Goal: Task Accomplishment & Management: Complete application form

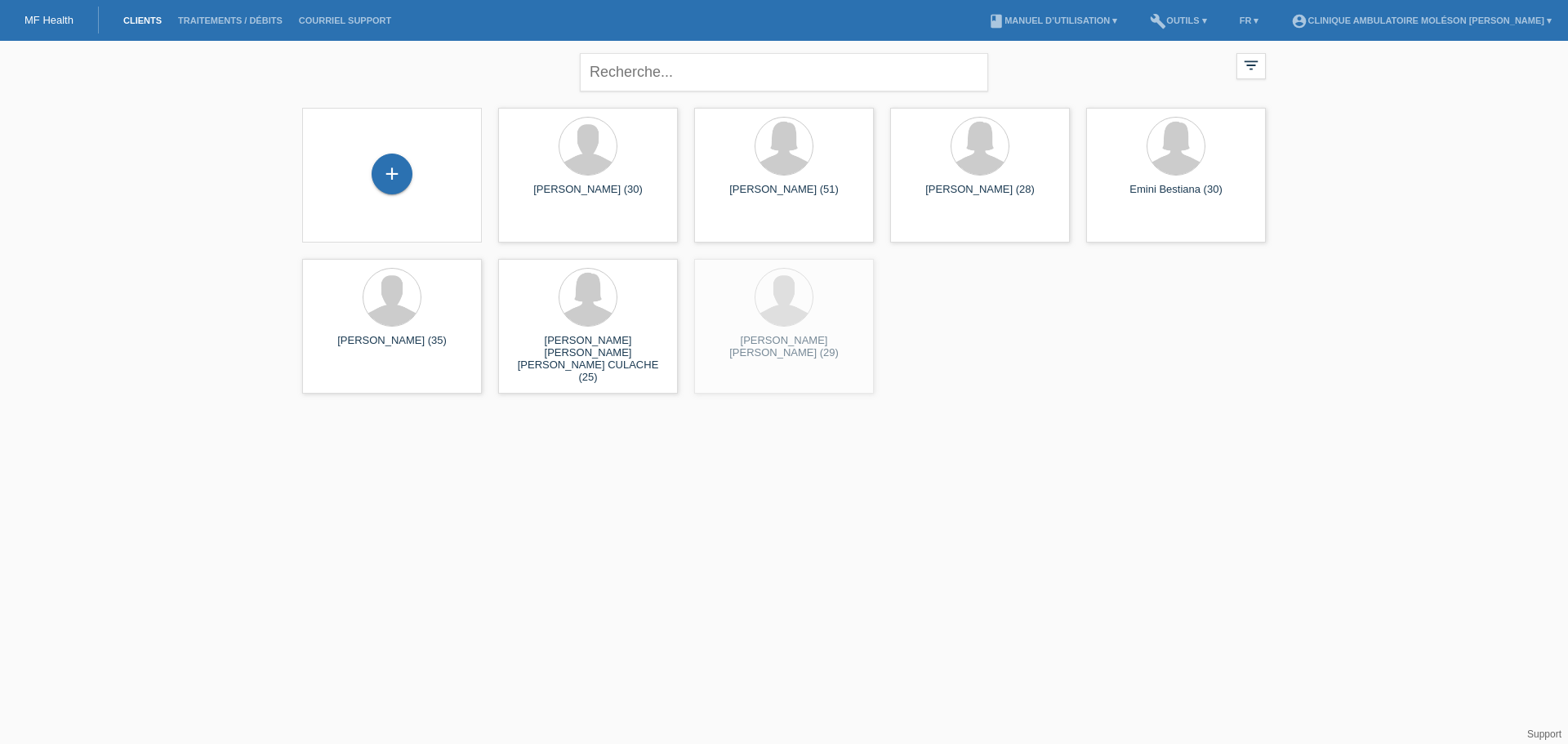
click at [412, 170] on div "+" at bounding box center [392, 176] width 154 height 44
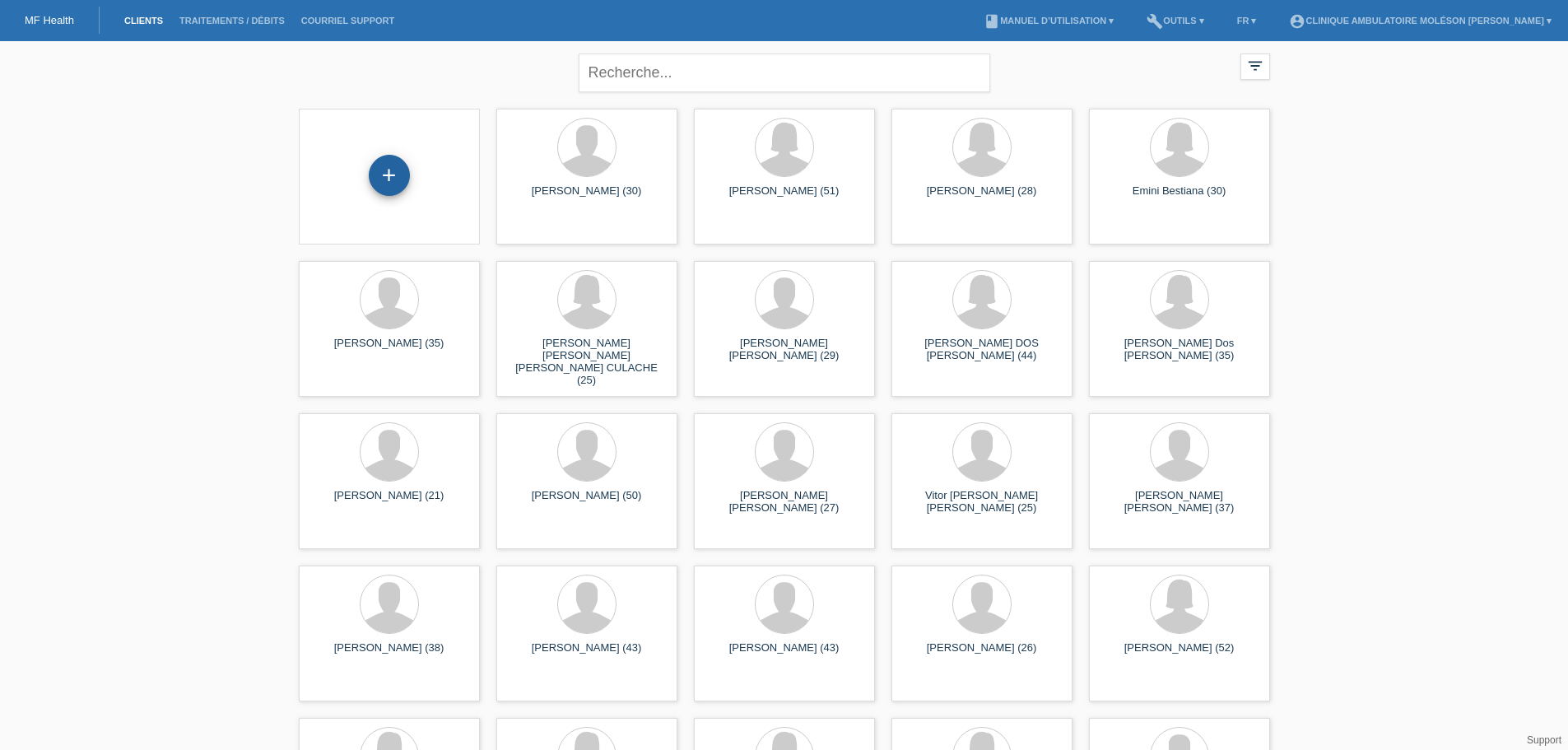
click at [390, 180] on div "+" at bounding box center [389, 175] width 41 height 41
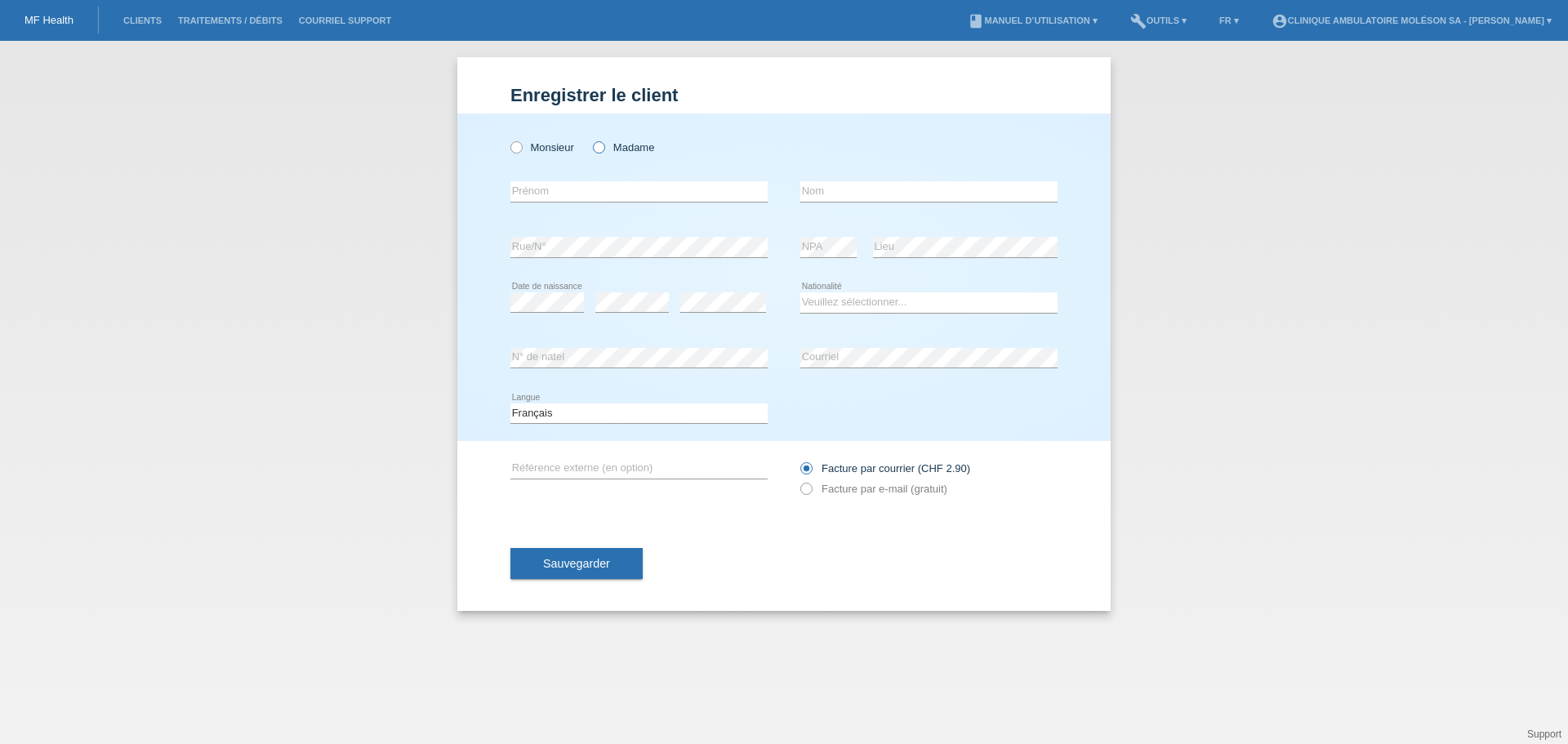
click at [611, 141] on label "Madame" at bounding box center [624, 148] width 61 height 12
click at [604, 141] on input "Madame" at bounding box center [598, 147] width 10 height 10
radio input "true"
click at [317, 258] on div "Enregistrer le client Enregistrer le client Enregistrer le client Monsieur Mada…" at bounding box center [784, 392] width 1568 height 703
drag, startPoint x: 680, startPoint y: 202, endPoint x: 704, endPoint y: 198, distance: 24.3
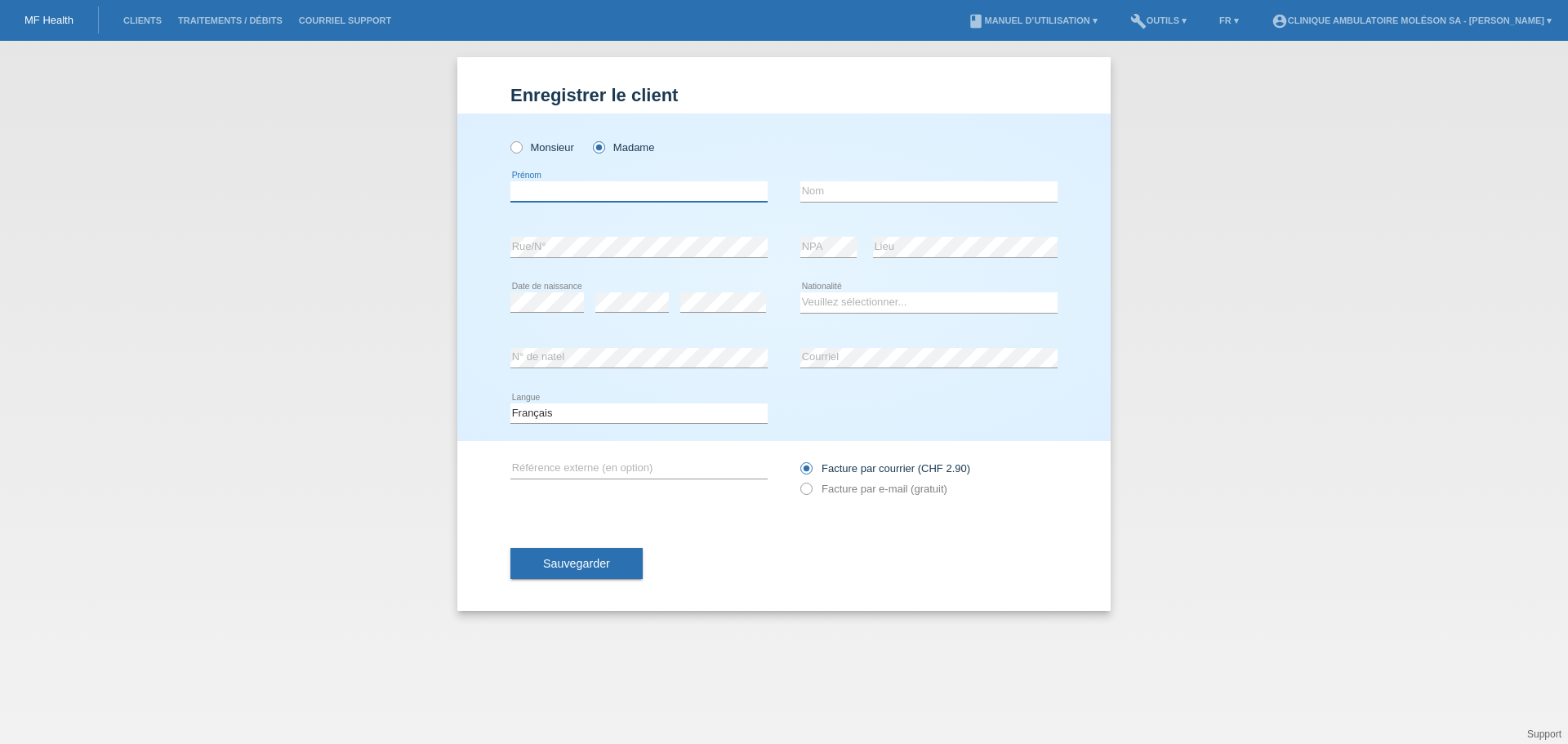
click at [680, 202] on div "error Prénom" at bounding box center [639, 192] width 257 height 21
paste input "Germaine Angele"
type input "Germaine Angele"
click at [820, 196] on input "text" at bounding box center [929, 191] width 257 height 20
type input "Gremaud"
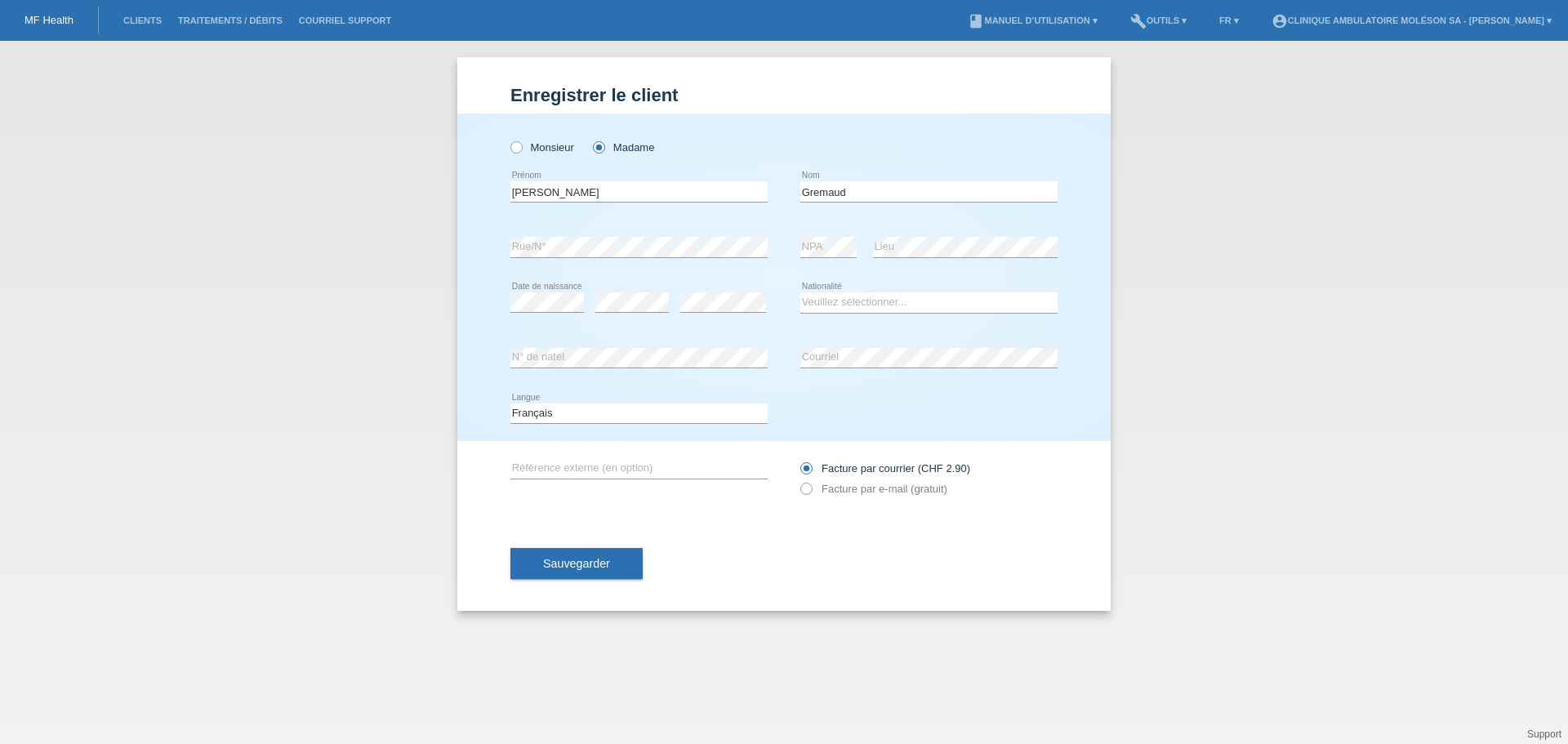
click at [366, 359] on div "Enregistrer le client Enregistrer le client Enregistrer le client Monsieur Mada…" at bounding box center [784, 392] width 1568 height 703
click at [629, 235] on div "error Rue/N°" at bounding box center [639, 247] width 257 height 56
drag, startPoint x: 27, startPoint y: 405, endPoint x: 353, endPoint y: 346, distance: 331.3
click at [27, 405] on div "Enregistrer le client Enregistrer le client Enregistrer le client Monsieur Mada…" at bounding box center [784, 392] width 1568 height 703
click at [637, 235] on div "error Rue/N°" at bounding box center [639, 247] width 257 height 56
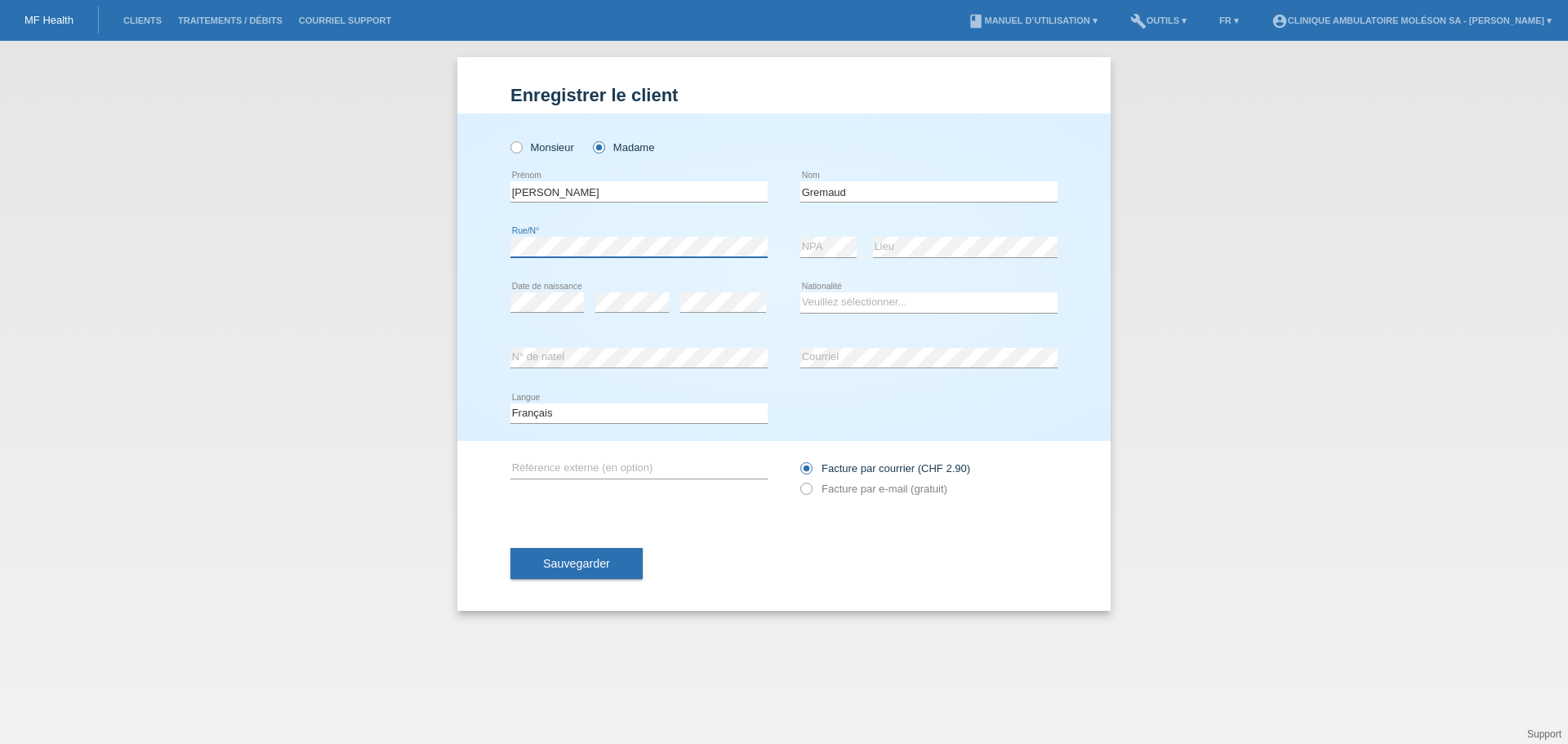
click at [505, 240] on div "Monsieur Madame Germaine Angele error Prénom Gremaud error Nom" at bounding box center [784, 277] width 653 height 327
drag, startPoint x: 635, startPoint y: 194, endPoint x: 518, endPoint y: 196, distance: 117.0
click at [518, 196] on input "Germaine Angele" at bounding box center [639, 191] width 257 height 20
type input "G"
click at [901, 189] on input "Gremaud" at bounding box center [929, 191] width 257 height 20
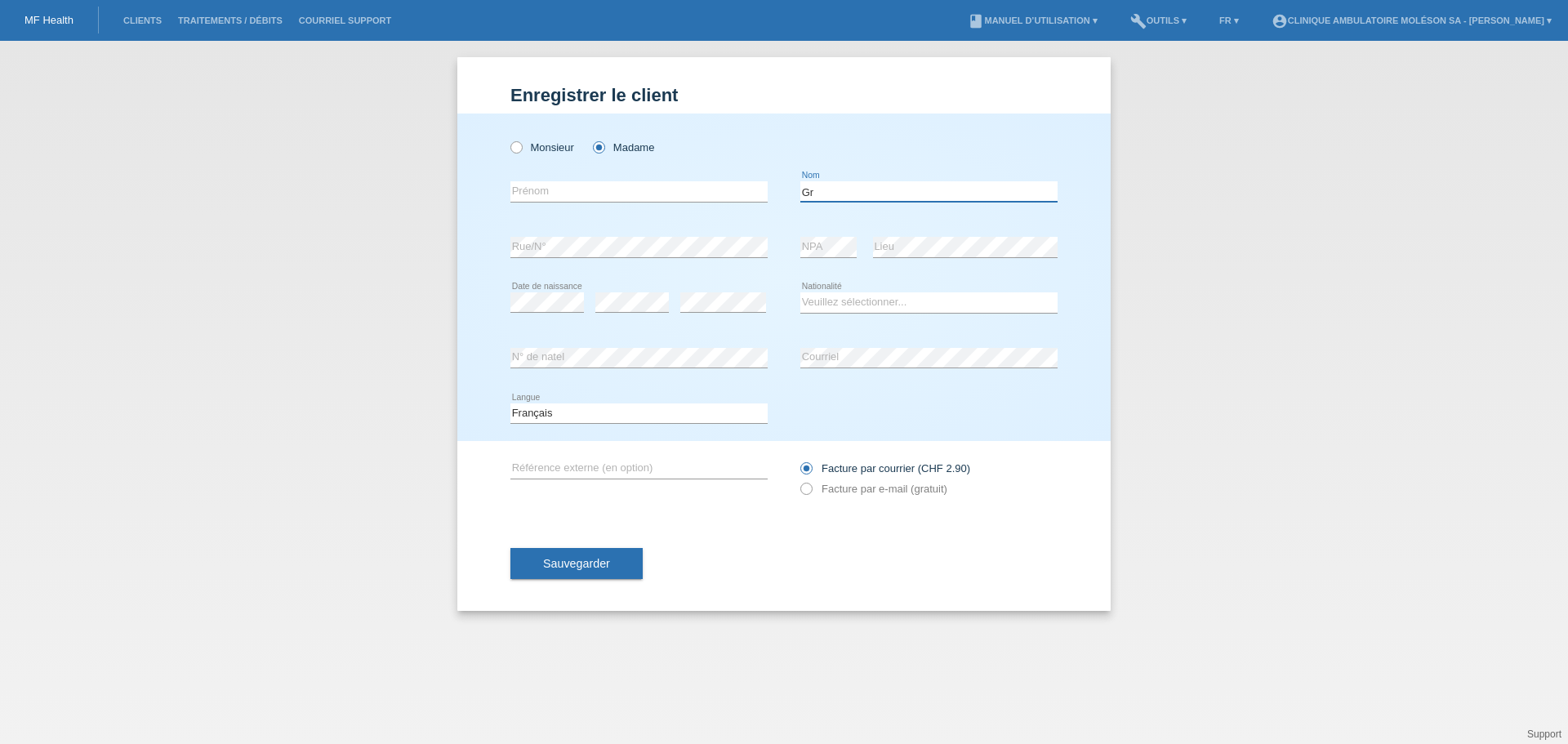
type input "G"
paste input "KRIEGER"
type input "KRIEGER"
click at [684, 193] on input "text" at bounding box center [639, 191] width 257 height 20
type input "[PERSON_NAME]"
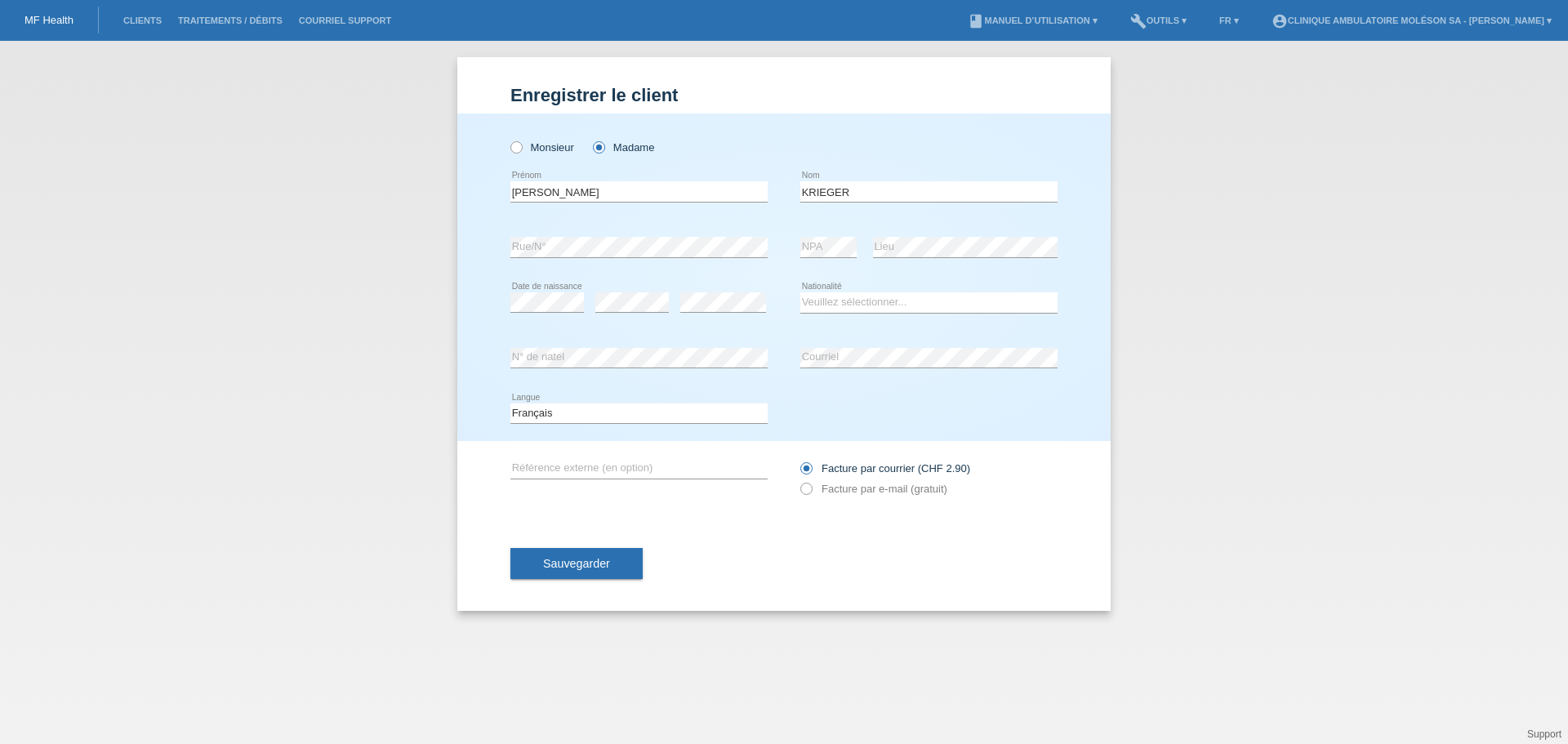
click at [361, 287] on div "Enregistrer le client Enregistrer le client Enregistrer le client Monsieur Mada…" at bounding box center [784, 392] width 1568 height 703
drag, startPoint x: 295, startPoint y: 332, endPoint x: 480, endPoint y: 262, distance: 197.8
click at [295, 332] on div "Enregistrer le client Enregistrer le client Enregistrer le client Monsieur Mada…" at bounding box center [784, 392] width 1568 height 703
click at [326, 379] on div "Enregistrer le client Enregistrer le client Enregistrer le client Monsieur Mada…" at bounding box center [784, 392] width 1568 height 703
click at [845, 312] on select "Veuillez sélectionner... Suisse Allemagne Autriche Liechtenstein ------------ A…" at bounding box center [929, 302] width 257 height 19
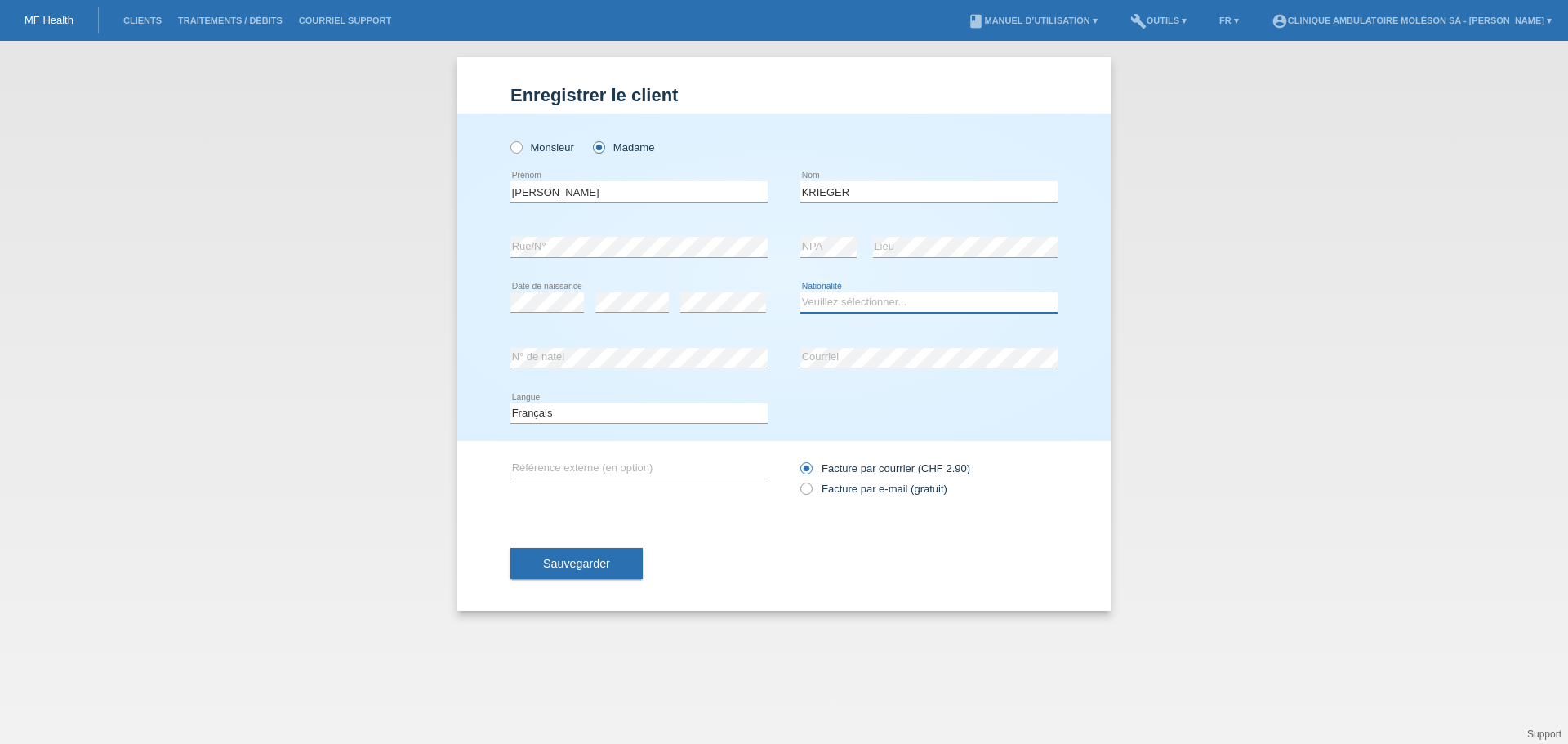
select select "CH"
click at [800, 293] on select "Veuillez sélectionner... Suisse Allemagne Autriche Liechtenstein ------------ A…" at bounding box center [929, 302] width 257 height 19
click at [831, 482] on div "Facture par courrier (CHF 2.90) Facture par e-mail (gratuit)" at bounding box center [929, 478] width 257 height 41
click at [825, 487] on label "Facture par e-mail (gratuit)" at bounding box center [874, 488] width 147 height 12
click at [811, 487] on input "Facture par e-mail (gratuit)" at bounding box center [805, 492] width 10 height 20
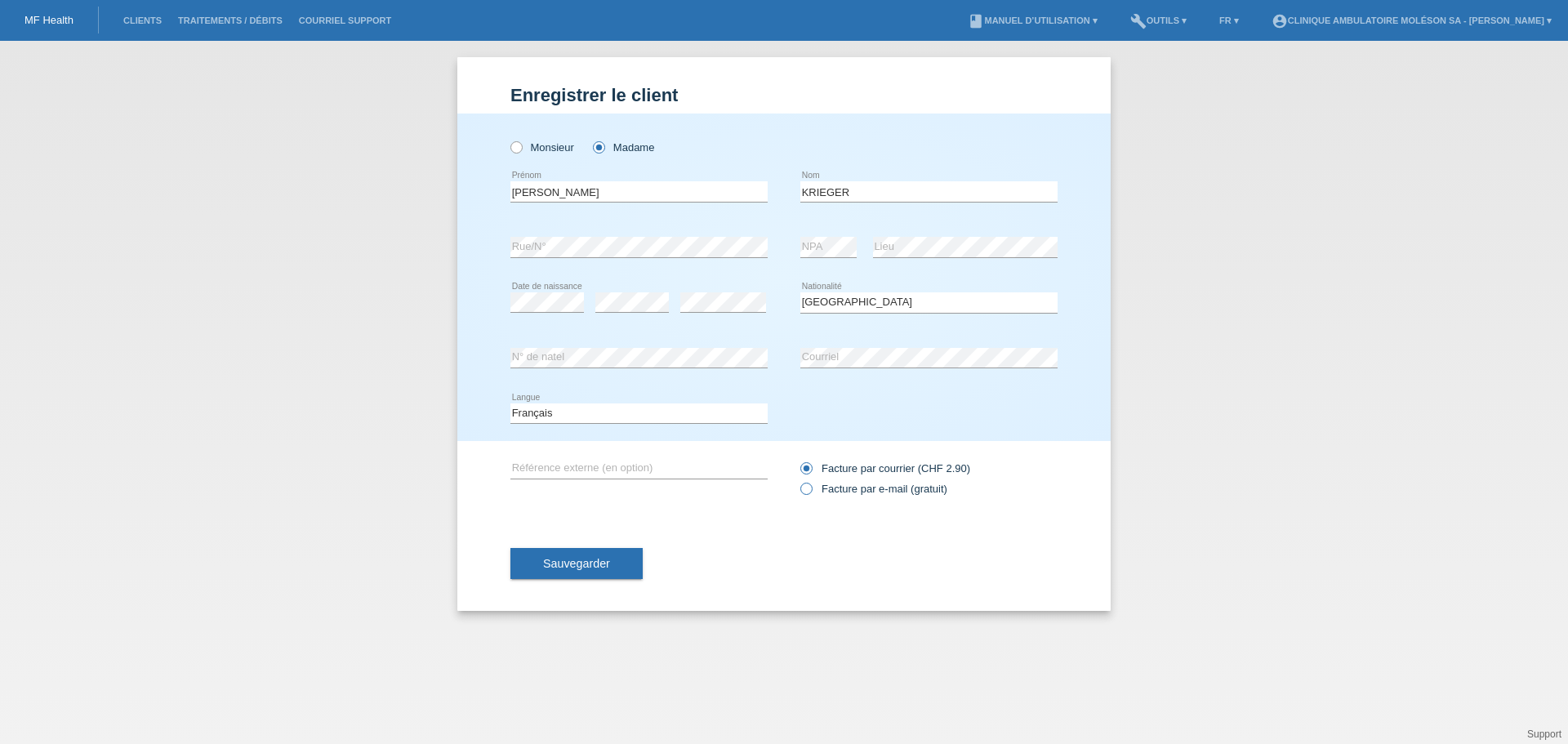
radio input "true"
click at [581, 565] on span "Sauvegarder" at bounding box center [577, 563] width 67 height 13
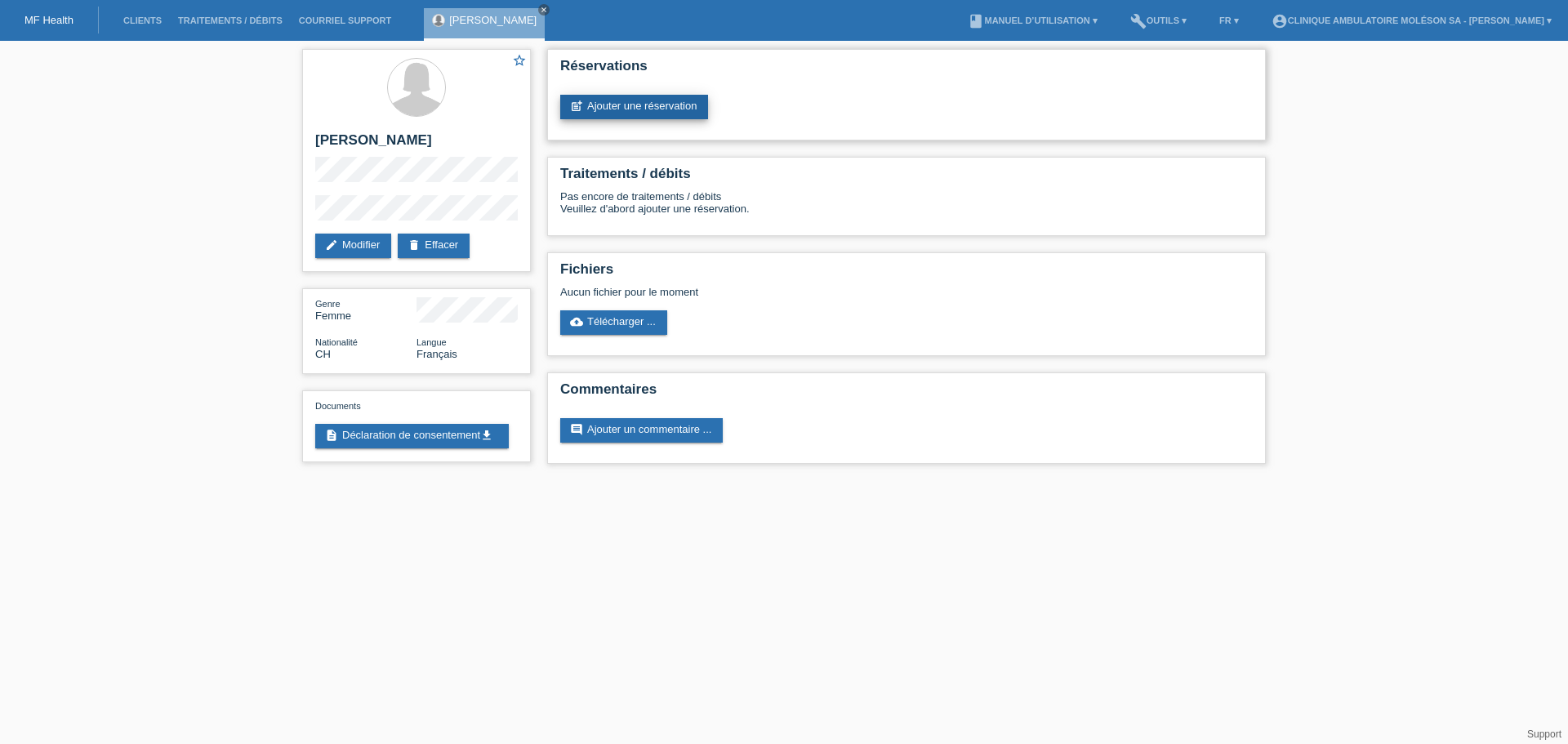
click at [673, 103] on link "post_add Ajouter une réservation" at bounding box center [633, 107] width 148 height 24
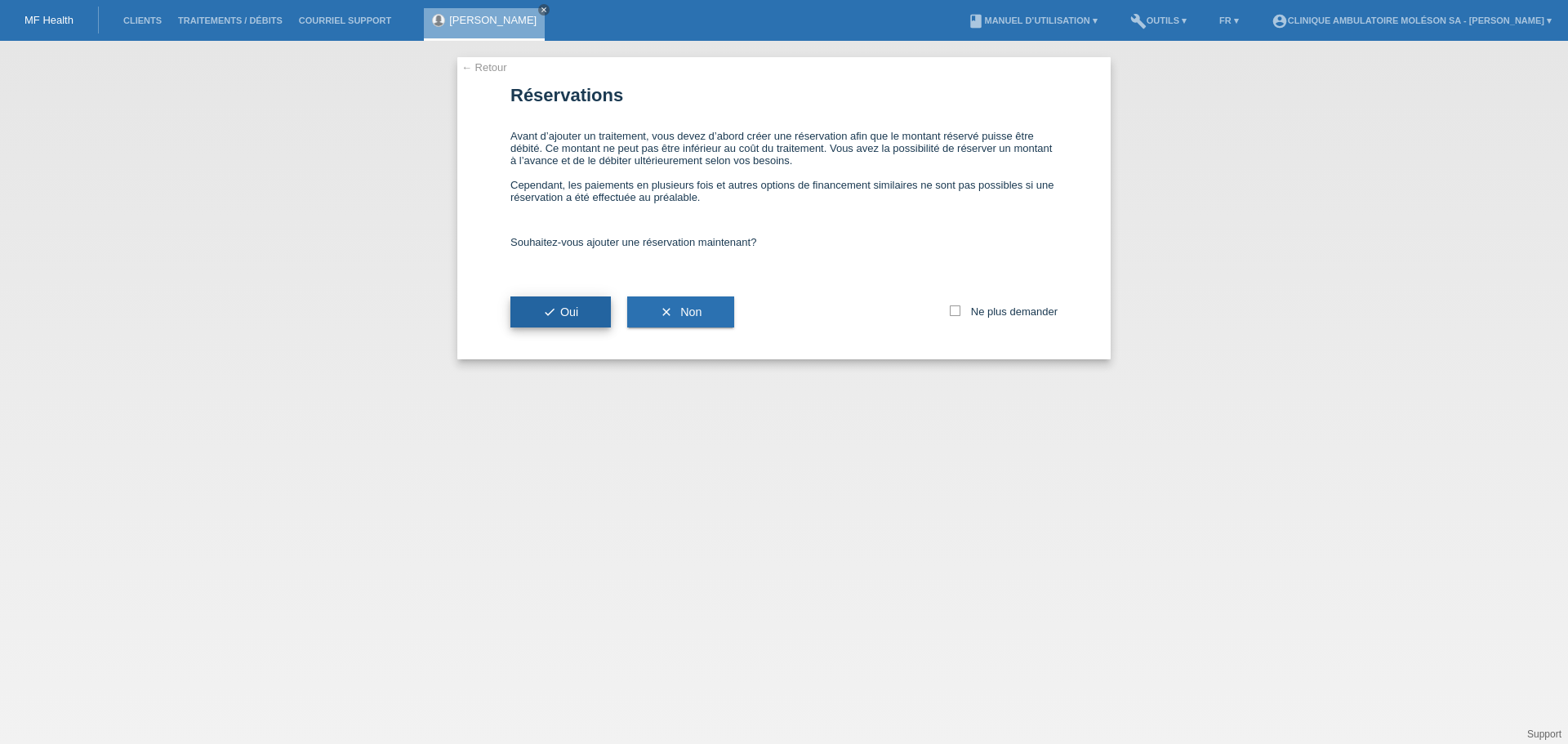
click at [549, 313] on icon "check" at bounding box center [549, 312] width 13 height 13
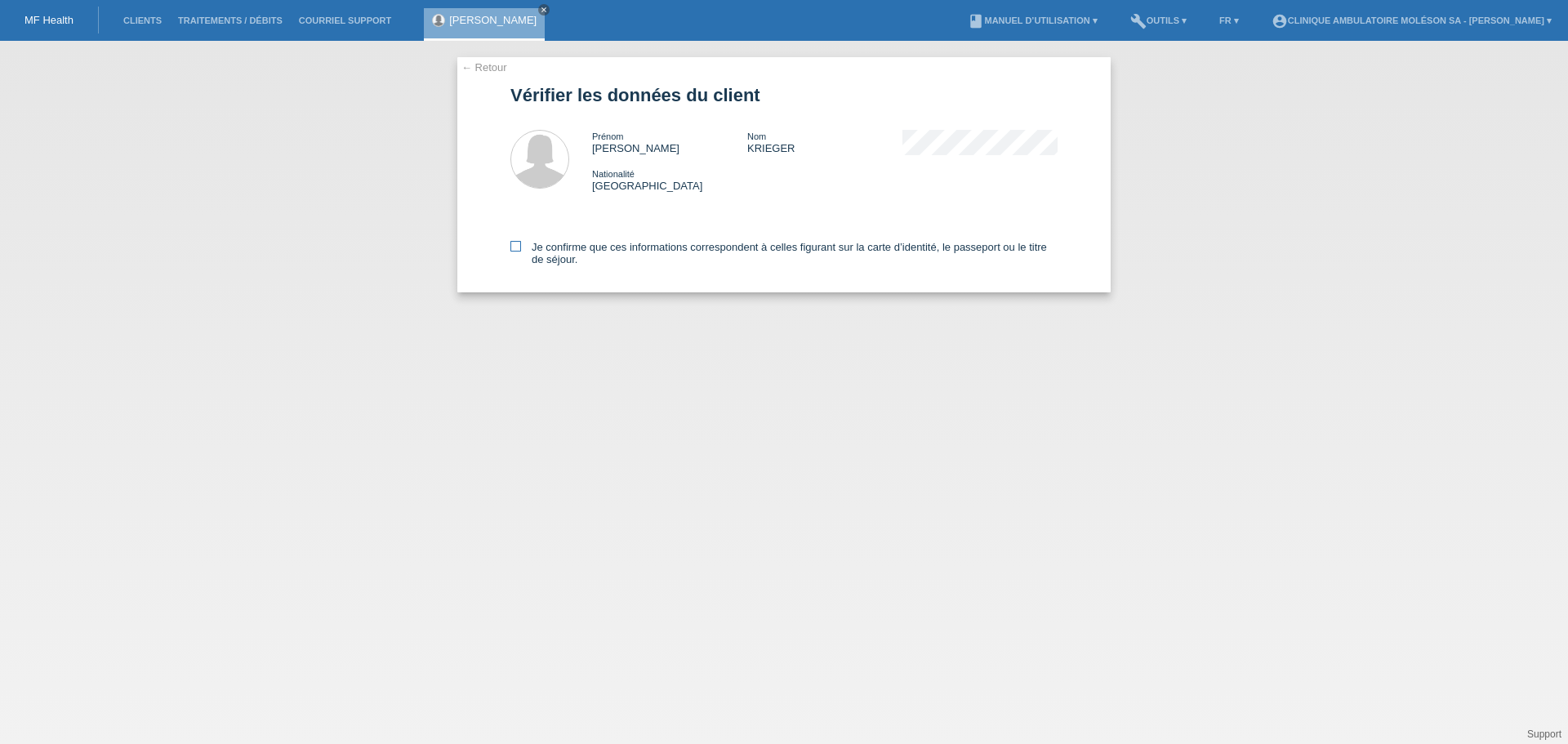
click at [563, 245] on label "Je confirme que ces informations correspondent à celles figurant sur la carte d…" at bounding box center [784, 253] width 547 height 24
click at [521, 245] on input "Je confirme que ces informations correspondent à celles figurant sur la carte d…" at bounding box center [515, 246] width 10 height 10
checkbox input "true"
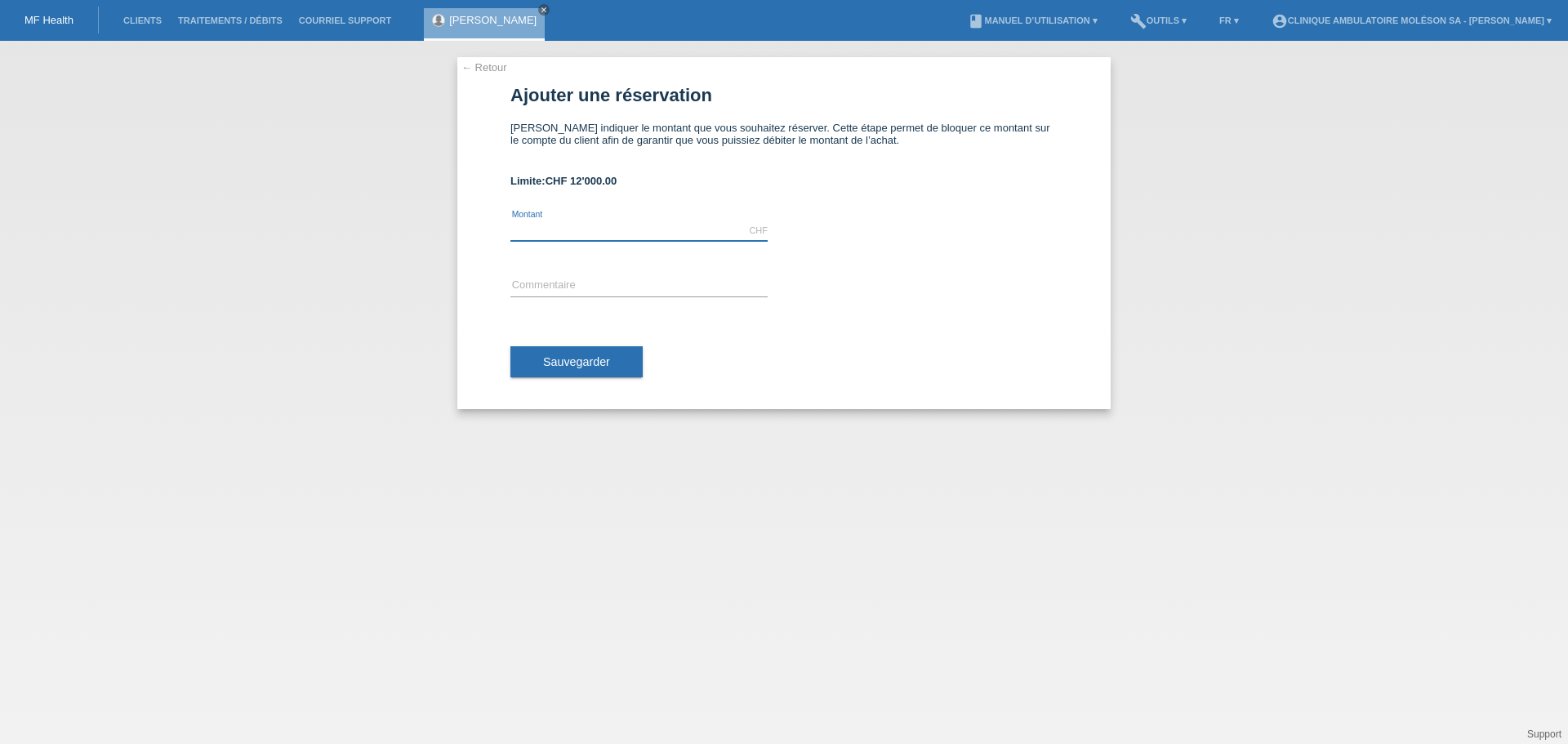
click at [537, 233] on input "text" at bounding box center [639, 230] width 257 height 20
